Goal: Information Seeking & Learning: Find specific fact

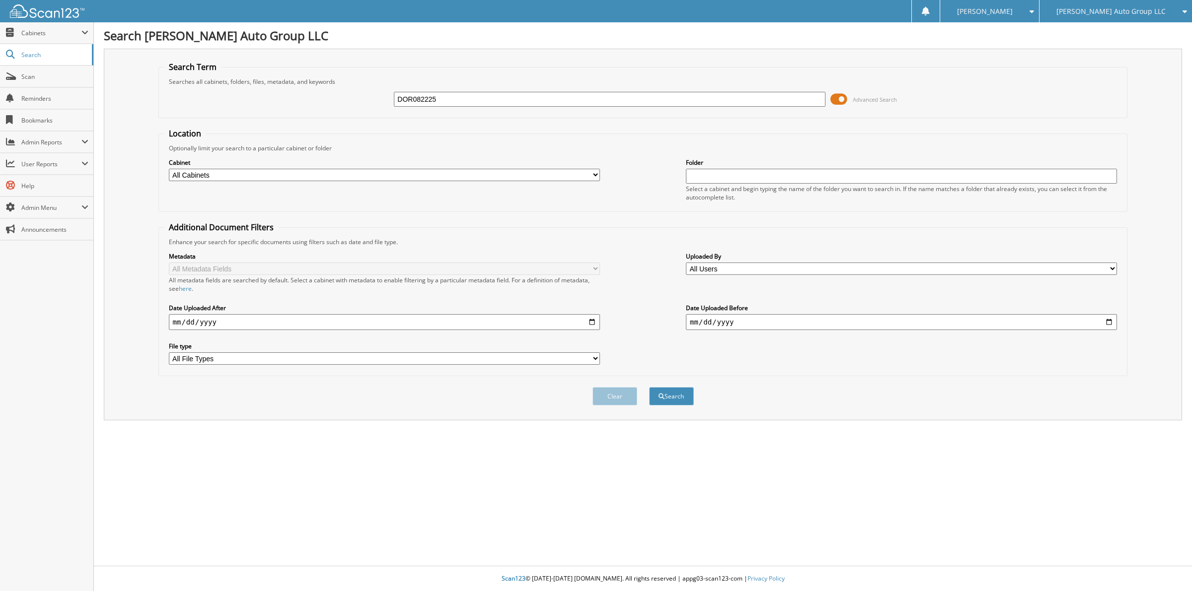
type input "DOR082225"
click at [649, 387] on button "Search" at bounding box center [671, 396] width 45 height 18
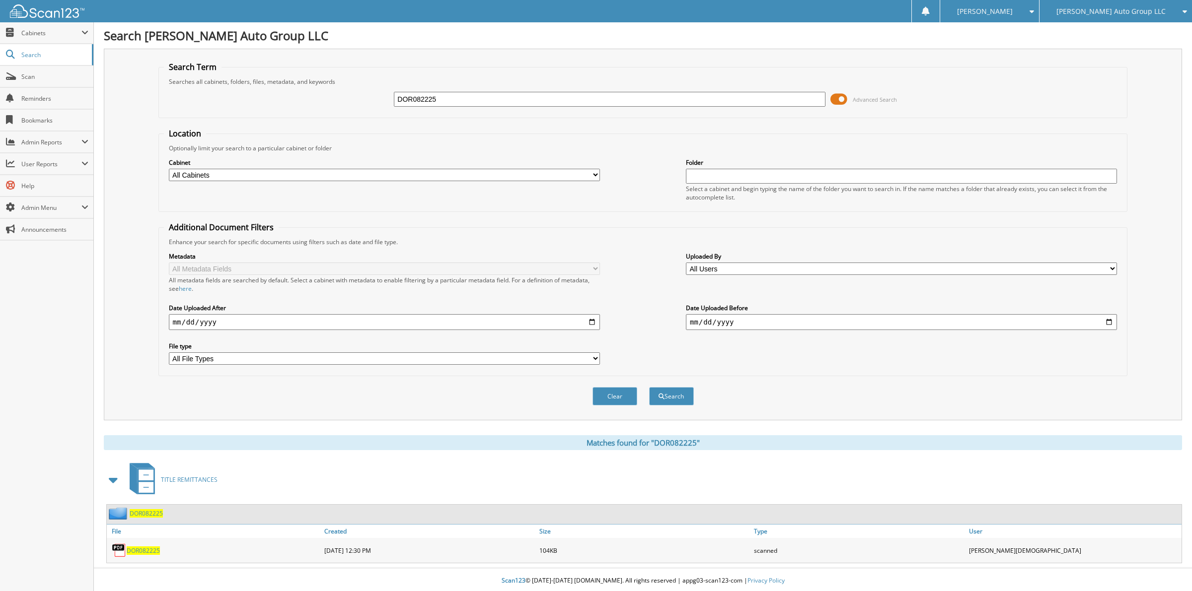
click at [140, 547] on span "DOR082225" at bounding box center [143, 551] width 33 height 8
drag, startPoint x: 433, startPoint y: 102, endPoint x: 141, endPoint y: 141, distance: 294.6
click at [142, 140] on div "Search Term Searches all cabinets, folders, files, metadata, and keywords DOR08…" at bounding box center [643, 235] width 1078 height 372
type input "K22242"
click at [649, 387] on button "Search" at bounding box center [671, 396] width 45 height 18
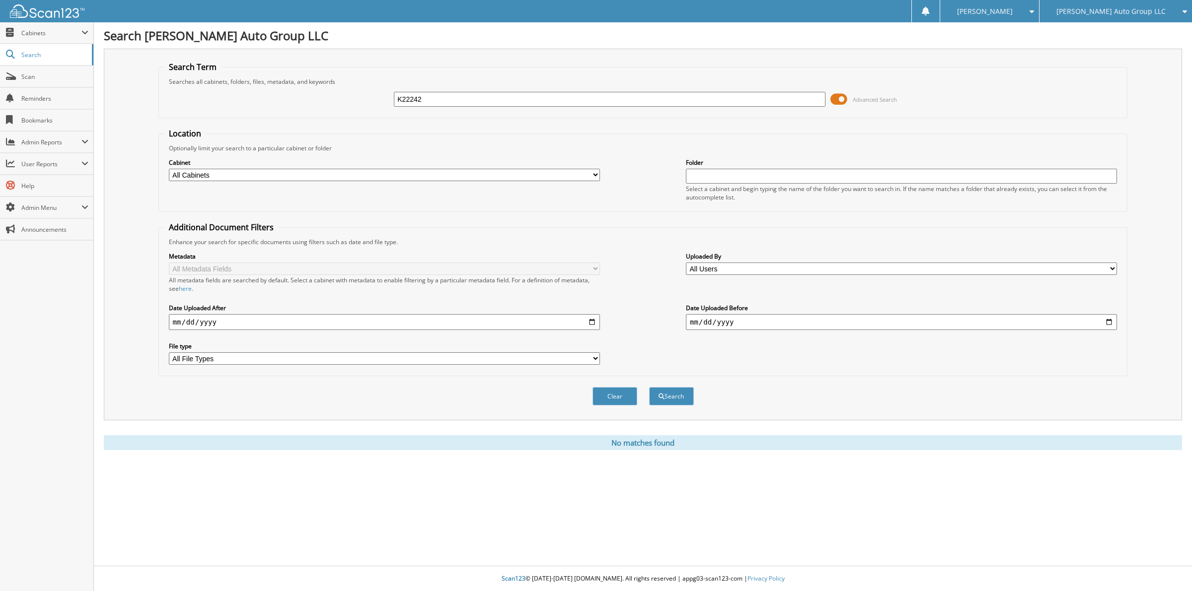
drag, startPoint x: 426, startPoint y: 96, endPoint x: 140, endPoint y: 103, distance: 286.1
click at [147, 101] on div "Search Term Searches all cabinets, folders, files, metadata, and keywords K2224…" at bounding box center [643, 235] width 1078 height 372
type input "K222242"
click at [649, 387] on button "Search" at bounding box center [671, 396] width 45 height 18
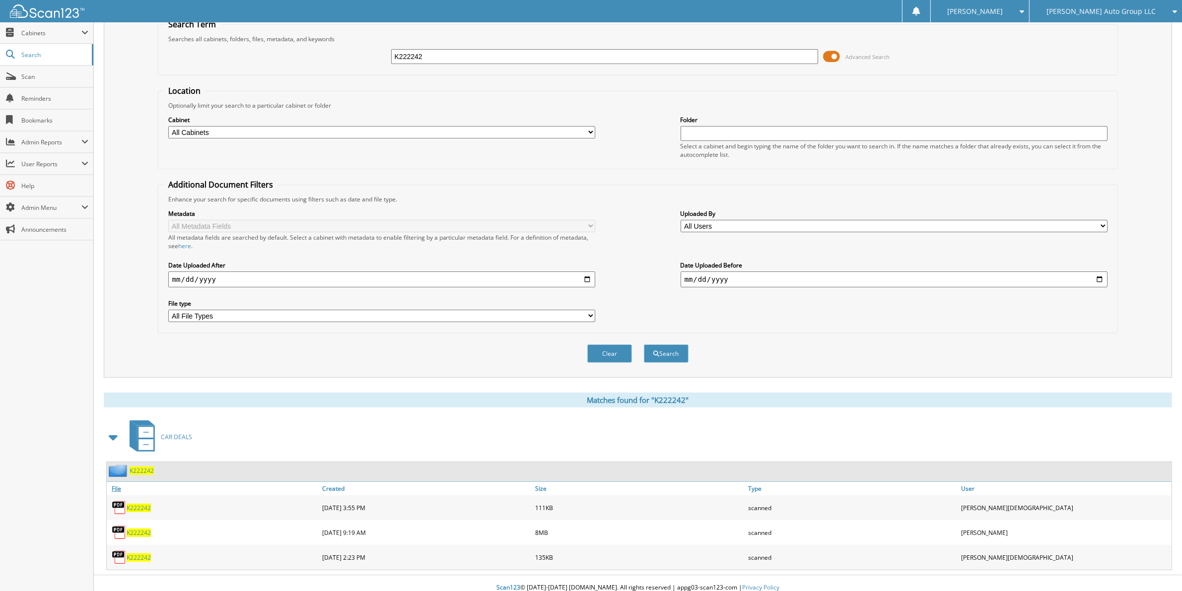
scroll to position [43, 0]
click at [131, 466] on span "K222242" at bounding box center [142, 470] width 24 height 8
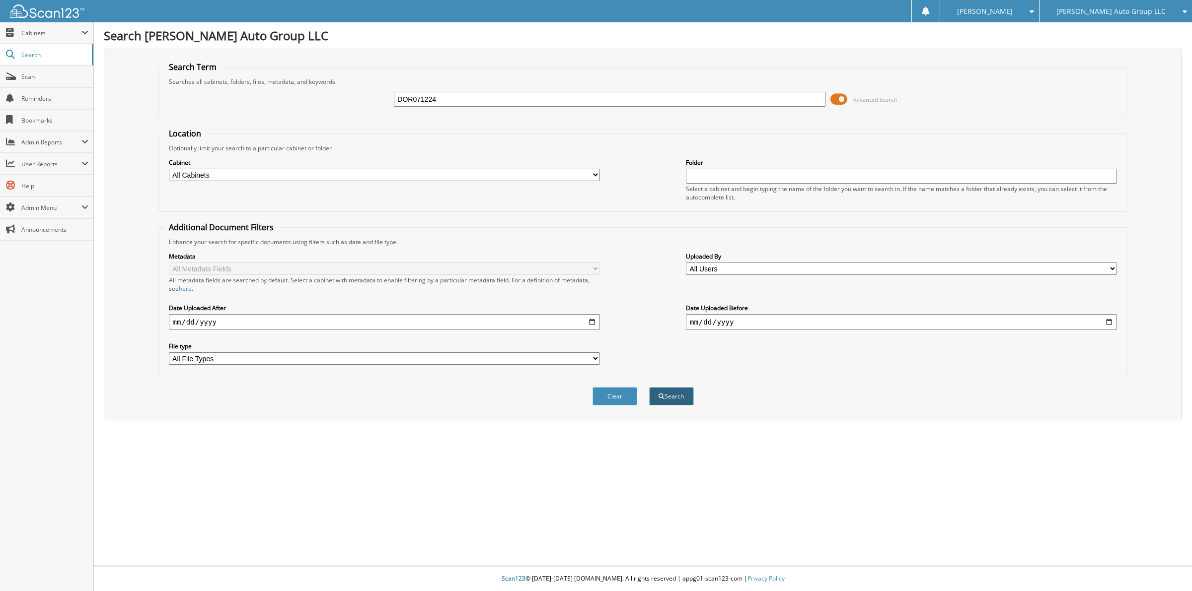
type input "DOR071224"
click at [670, 387] on button "Search" at bounding box center [671, 396] width 45 height 18
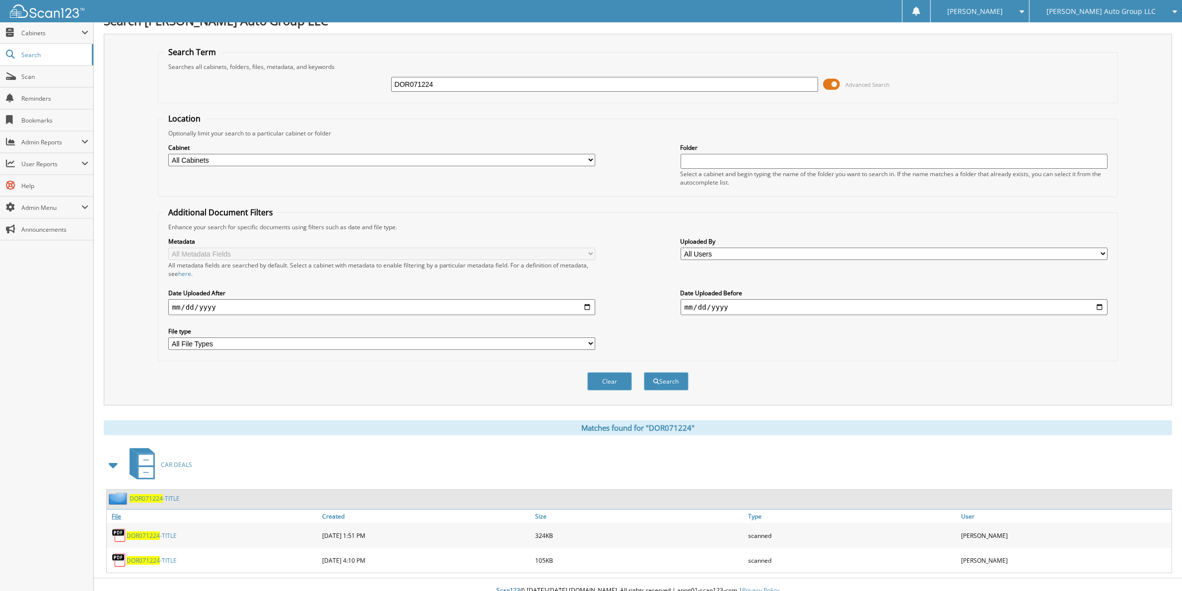
scroll to position [18, 0]
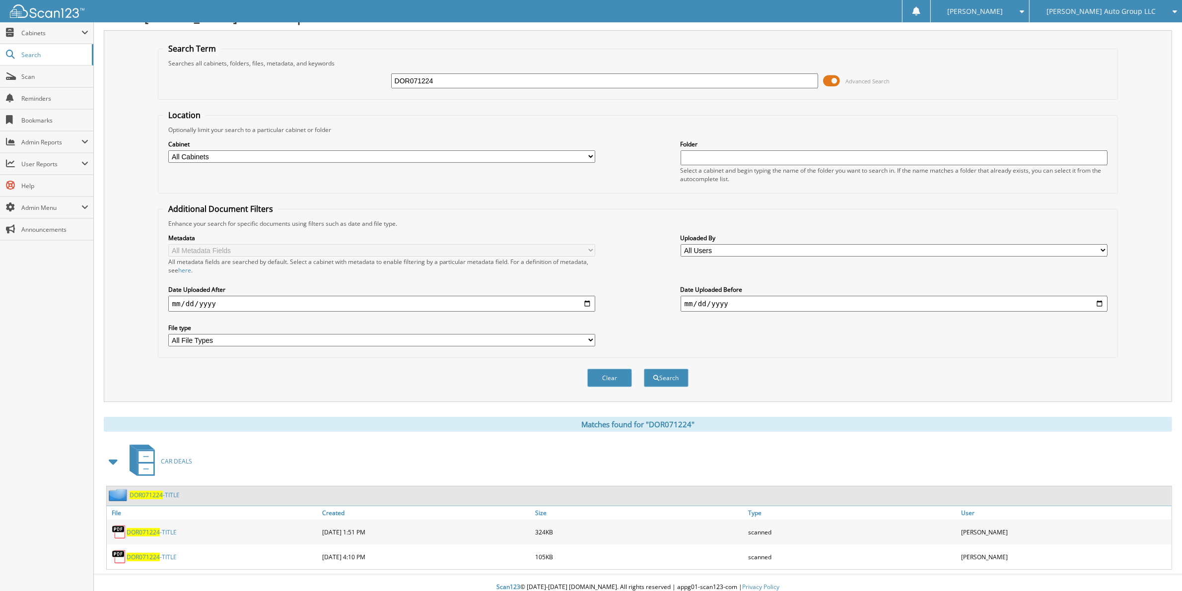
click at [132, 528] on span "DOR071224" at bounding box center [143, 532] width 33 height 8
click at [41, 78] on span "Scan" at bounding box center [54, 77] width 67 height 8
